Goal: Task Accomplishment & Management: Complete application form

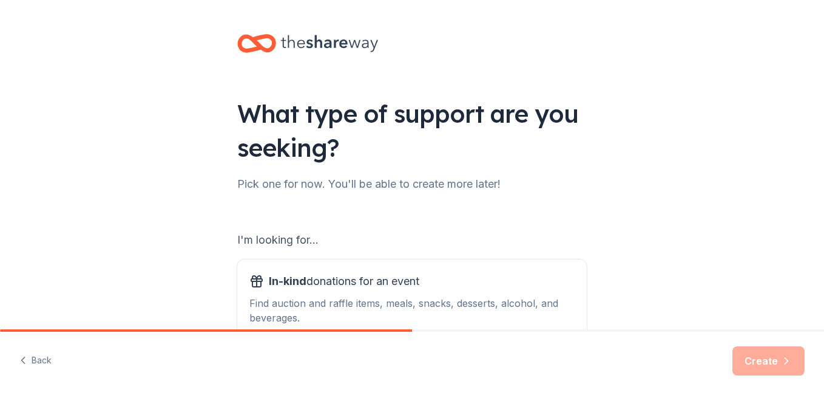
drag, startPoint x: 0, startPoint y: 0, endPoint x: 127, endPoint y: 128, distance: 180.3
click at [127, 128] on div "What type of support are you seeking? Pick one for now. You'll be able to creat…" at bounding box center [412, 245] width 824 height 490
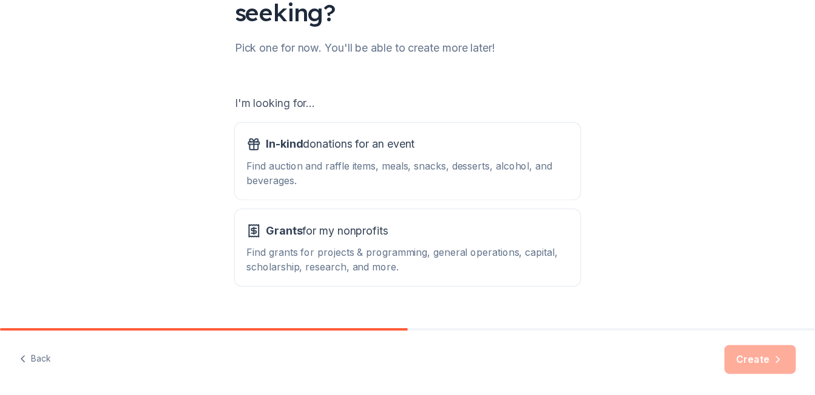
scroll to position [161, 0]
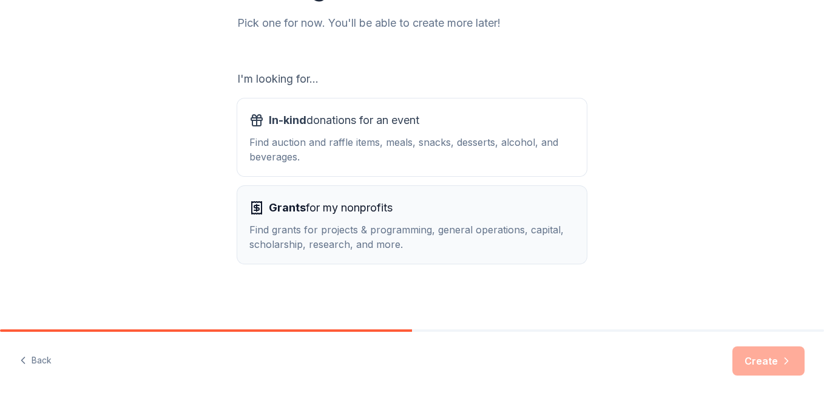
click at [254, 208] on icon "button" at bounding box center [256, 207] width 5 height 5
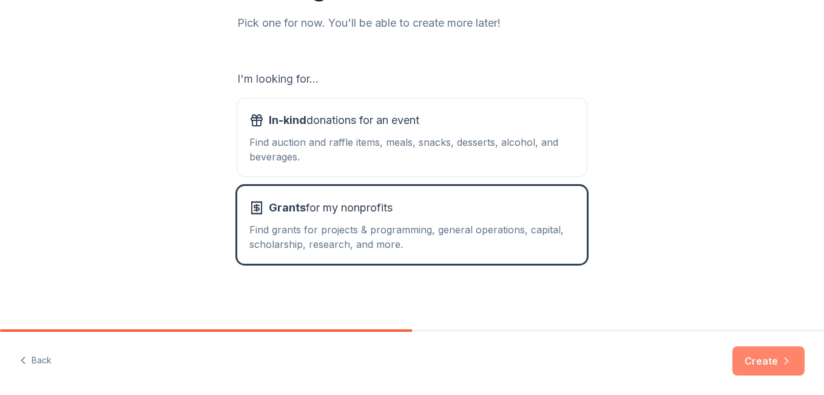
click at [765, 359] on button "Create" at bounding box center [769, 360] width 72 height 29
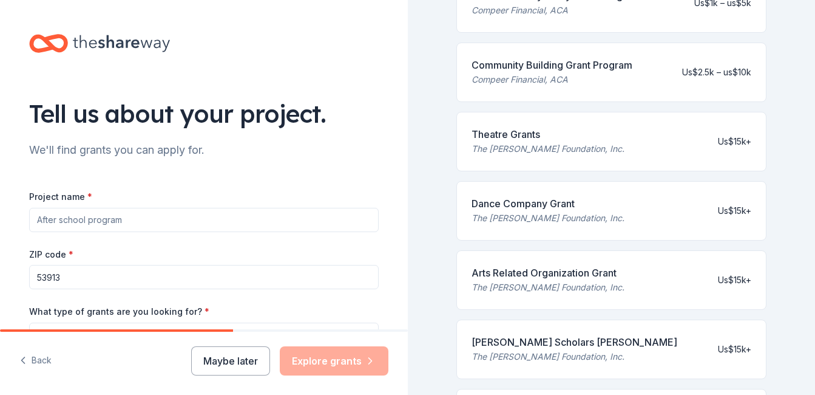
scroll to position [185, 0]
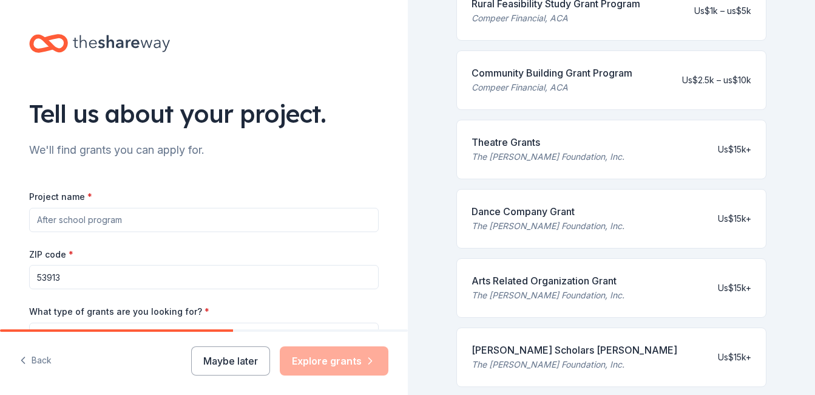
click at [32, 216] on input "Project name *" at bounding box center [204, 220] width 350 height 24
click at [43, 222] on input "Spport for the marginalized children" at bounding box center [204, 220] width 350 height 24
click at [182, 220] on input "Support for the marginalized children" at bounding box center [204, 220] width 350 height 24
type input "Support for the marginalized children in [GEOGRAPHIC_DATA]"
click at [54, 276] on input "53913" at bounding box center [204, 277] width 350 height 24
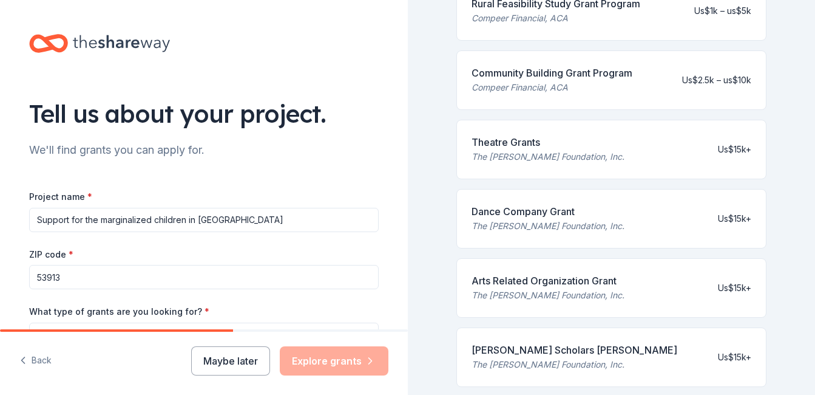
click at [54, 276] on input "53913" at bounding box center [204, 277] width 350 height 24
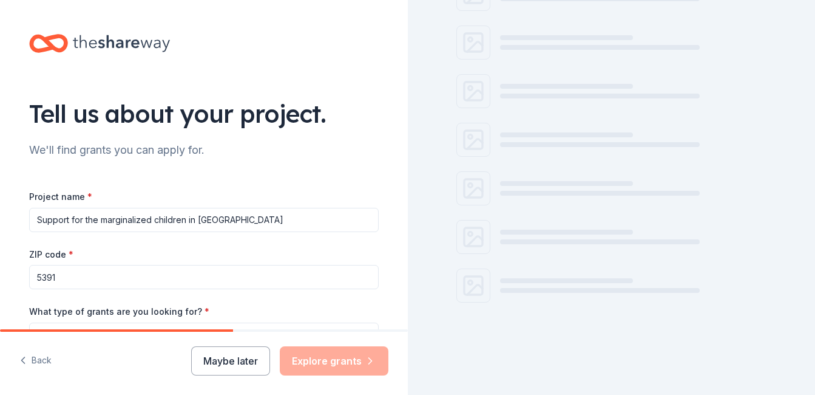
scroll to position [144, 0]
type input "5"
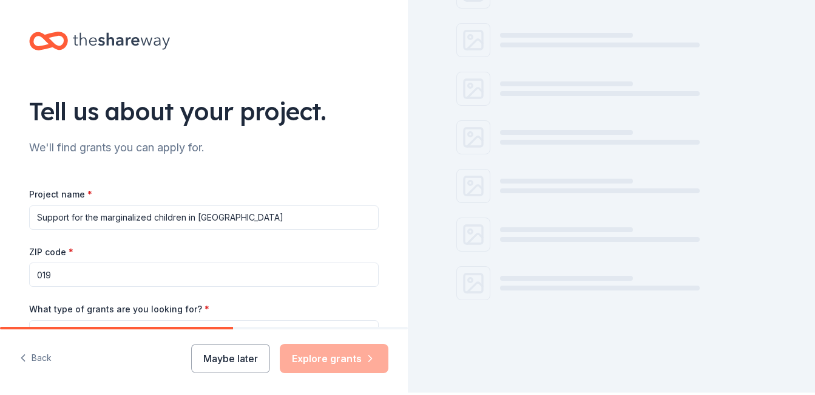
scroll to position [0, 0]
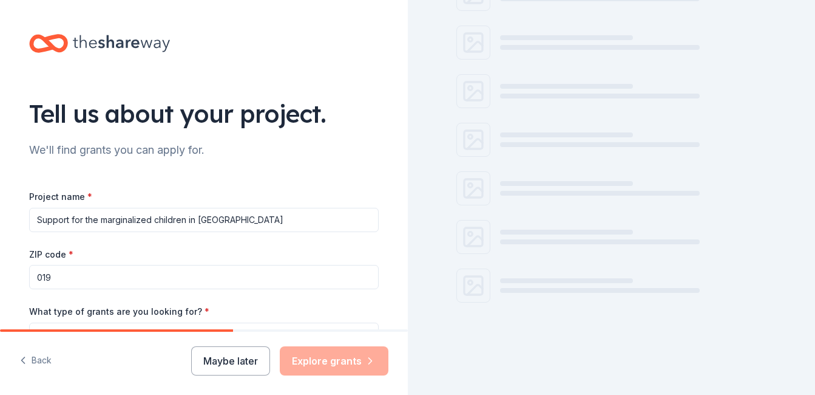
type input "019"
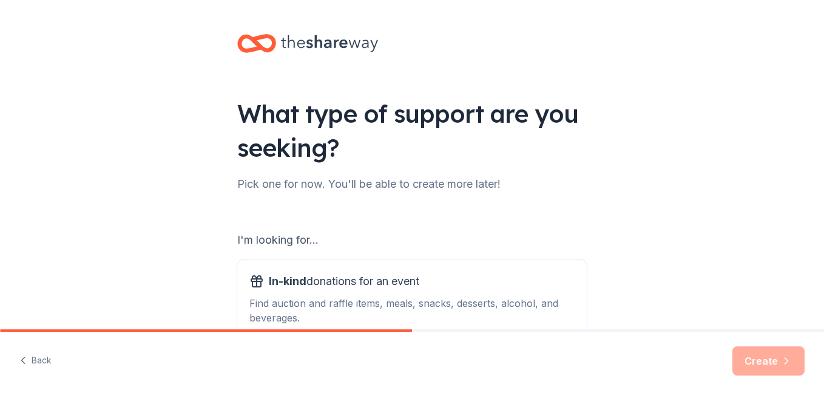
drag, startPoint x: 352, startPoint y: 331, endPoint x: 474, endPoint y: 352, distance: 123.9
click at [474, 352] on div "Back Create" at bounding box center [412, 362] width 824 height 66
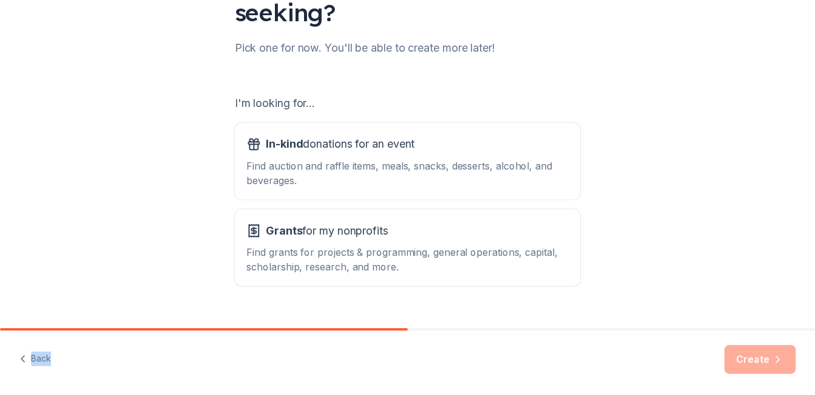
scroll to position [161, 0]
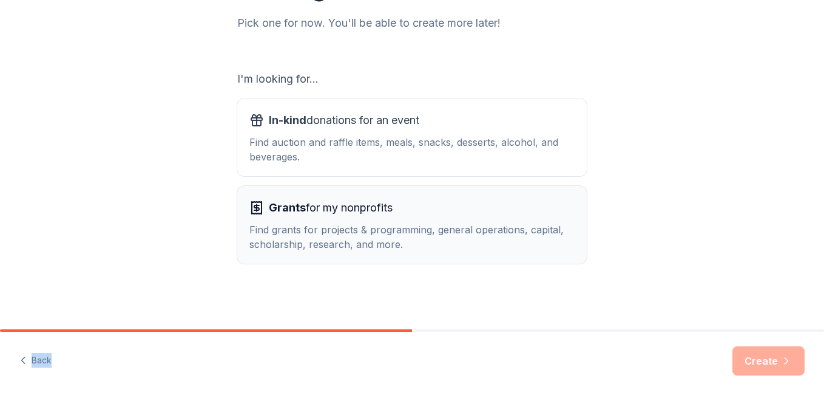
click at [257, 207] on icon "button" at bounding box center [257, 208] width 0 height 7
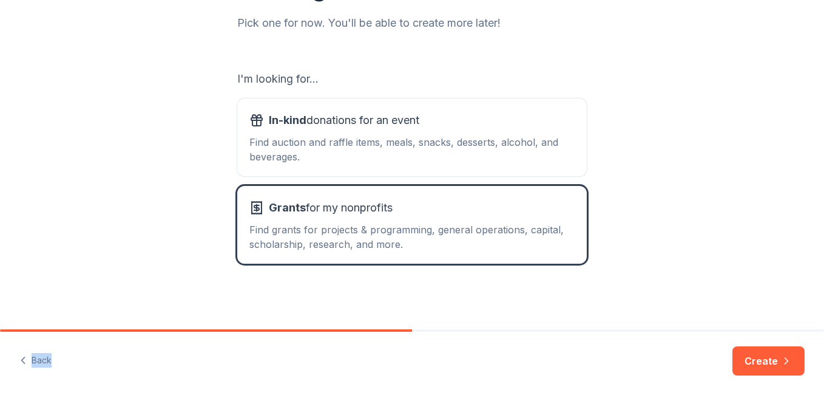
click at [698, 366] on div "Back Create" at bounding box center [412, 362] width 824 height 63
click at [756, 353] on button "Create" at bounding box center [769, 360] width 72 height 29
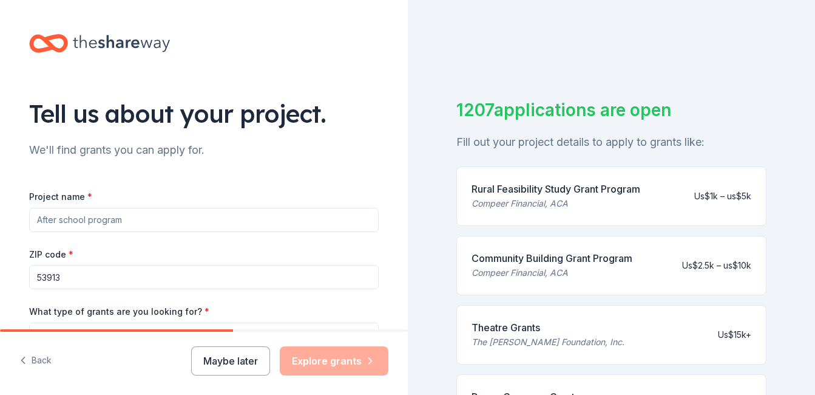
click at [37, 217] on input "Project name *" at bounding box center [204, 220] width 350 height 24
click at [342, 223] on input "Supp" at bounding box center [204, 220] width 350 height 24
click at [328, 259] on div "ZIP code * 53913" at bounding box center [204, 267] width 350 height 43
click at [326, 260] on div "ZIP code * 53913" at bounding box center [204, 267] width 350 height 43
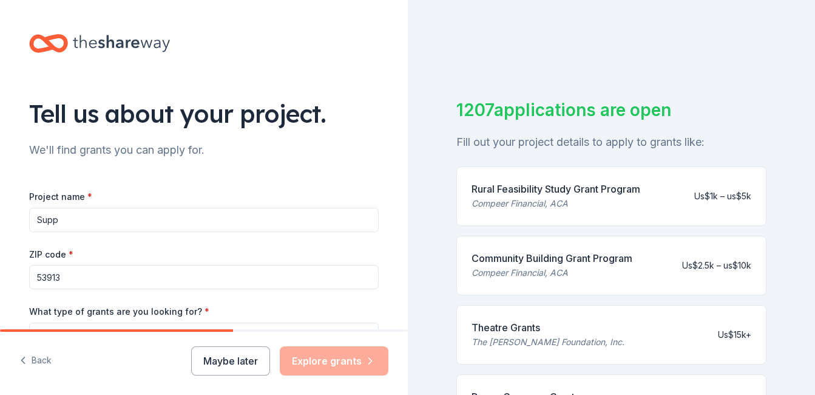
click at [51, 224] on input "Supp" at bounding box center [204, 220] width 350 height 24
click at [93, 225] on input "Supp" at bounding box center [204, 220] width 350 height 24
click at [185, 222] on input "Supp" at bounding box center [204, 220] width 350 height 24
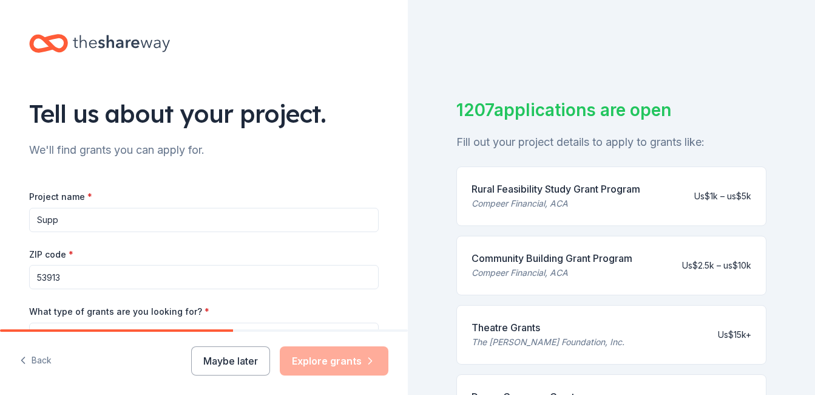
click at [184, 222] on input "Supp" at bounding box center [204, 220] width 350 height 24
click at [243, 217] on input "Supp" at bounding box center [204, 220] width 350 height 24
click at [273, 175] on div "Project name * Supp ZIP code * 53913 What type of grants are you looking for? *…" at bounding box center [204, 345] width 350 height 353
click at [59, 219] on input "Supp" at bounding box center [204, 220] width 350 height 24
type input "Support for the marginalized children in [GEOGRAPHIC_DATA]"
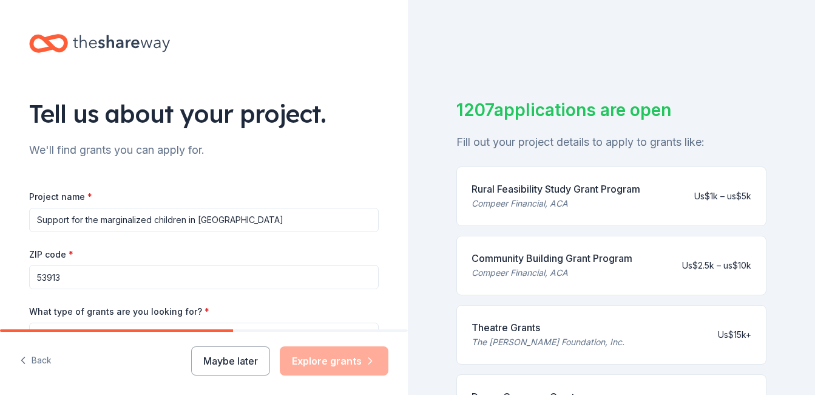
click at [55, 277] on input "53913" at bounding box center [204, 277] width 350 height 24
click at [284, 155] on div "We'll find grants you can apply for." at bounding box center [204, 149] width 350 height 19
